Goal: Find contact information: Find contact information

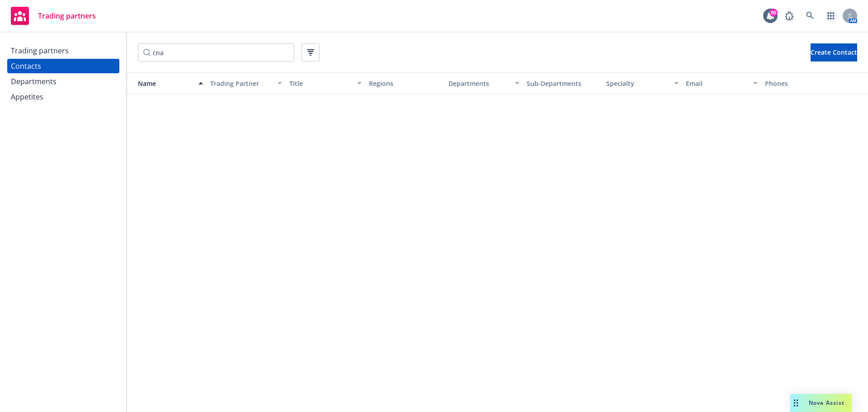
scroll to position [751, 0]
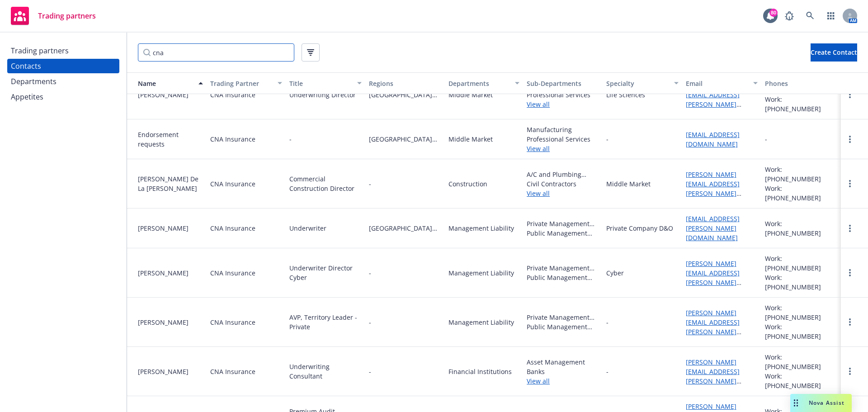
click at [159, 51] on input "cna" at bounding box center [216, 52] width 156 height 18
drag, startPoint x: 178, startPoint y: 52, endPoint x: 93, endPoint y: 46, distance: 85.3
click at [93, 46] on div "Trading partners Contacts Departments Appetites cna Create Contact Name Trading…" at bounding box center [434, 222] width 868 height 379
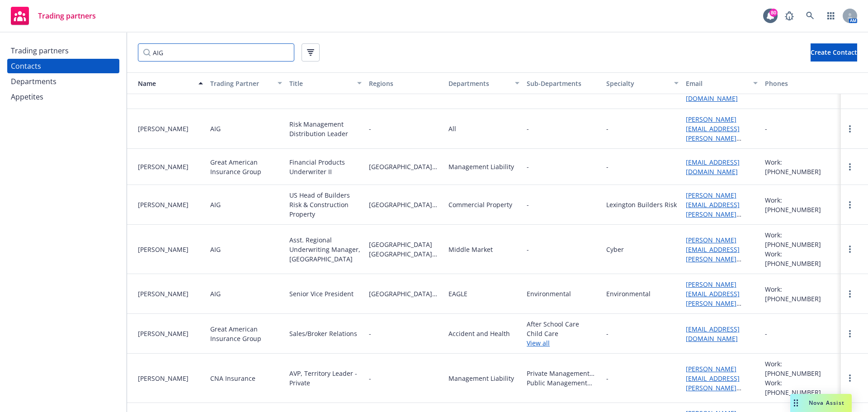
scroll to position [815, 0]
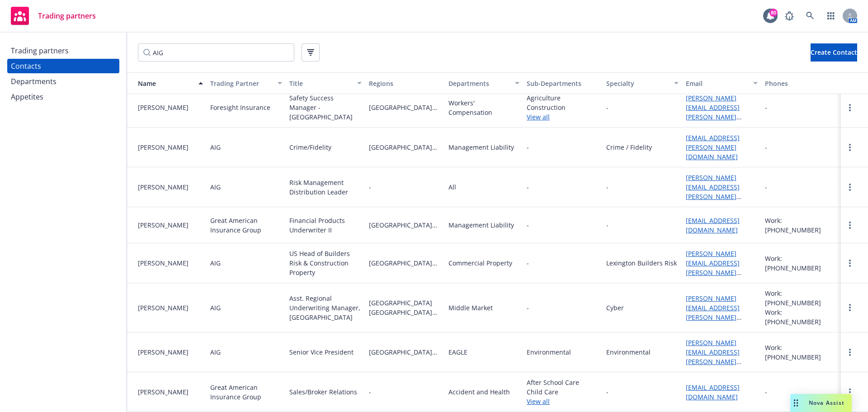
click at [714, 173] on link "[PERSON_NAME][EMAIL_ADDRESS][PERSON_NAME][DOMAIN_NAME]" at bounding box center [713, 191] width 54 height 37
click at [173, 50] on input "AIG" at bounding box center [216, 52] width 156 height 18
drag, startPoint x: 174, startPoint y: 51, endPoint x: 38, endPoint y: 51, distance: 135.2
click at [39, 51] on div "Trading partners Contacts Departments Appetites AIG Create Contact Name Trading…" at bounding box center [434, 222] width 868 height 379
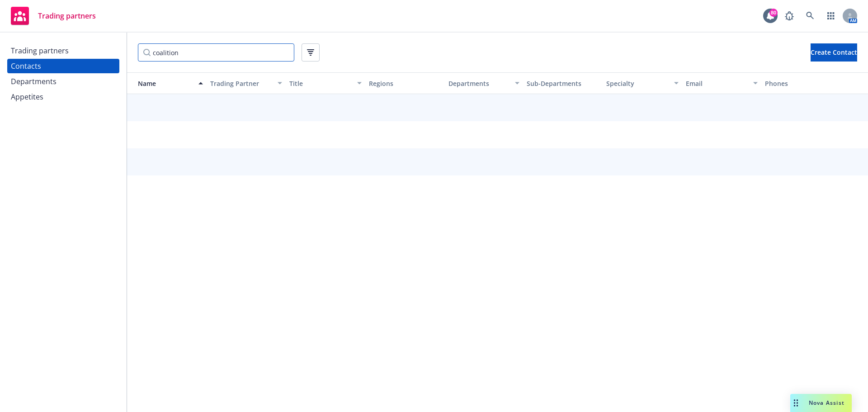
scroll to position [0, 0]
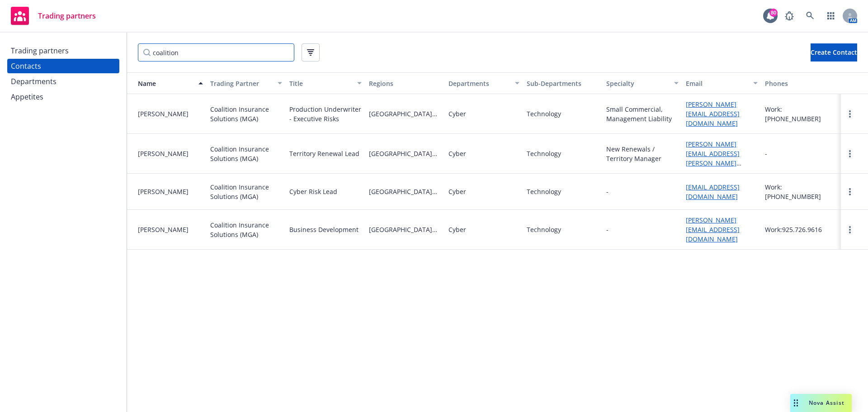
type input "coalition"
